Goal: Register for event/course

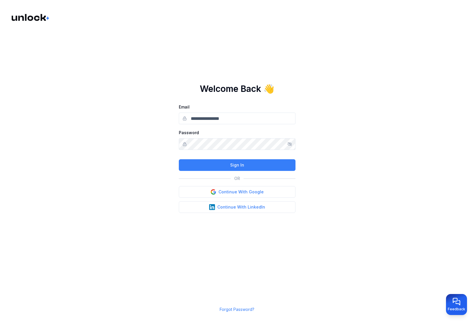
click at [206, 118] on input "Email" at bounding box center [237, 119] width 117 height 12
type input "**********"
click at [248, 170] on button "Sign In" at bounding box center [237, 165] width 117 height 12
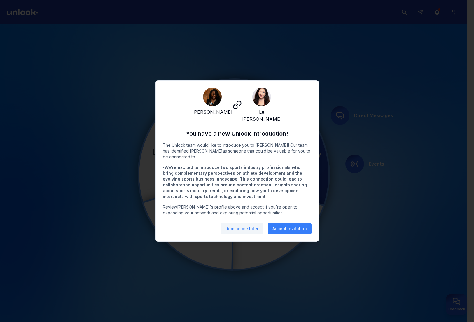
click at [250, 224] on button "Remind me later" at bounding box center [242, 229] width 42 height 12
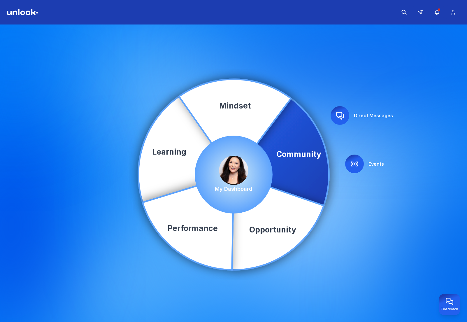
click at [351, 165] on icon at bounding box center [354, 163] width 7 height 5
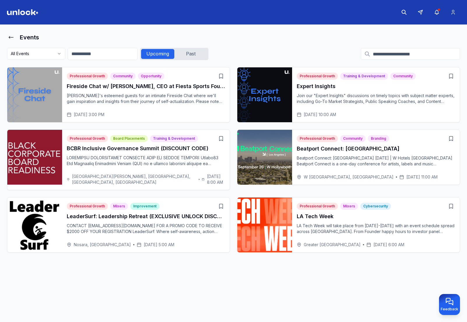
click at [134, 99] on p "Join Unlock's esteemed guests for an intimate Fireside Chat where we'll gain in…" at bounding box center [146, 99] width 158 height 12
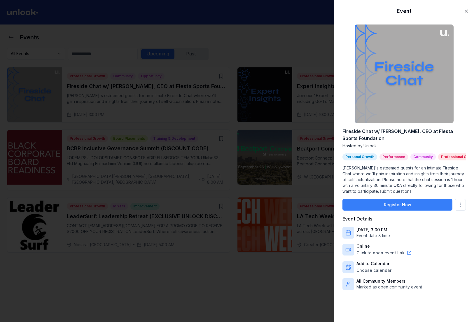
click at [30, 64] on div at bounding box center [237, 161] width 474 height 322
